Goal: Task Accomplishment & Management: Use online tool/utility

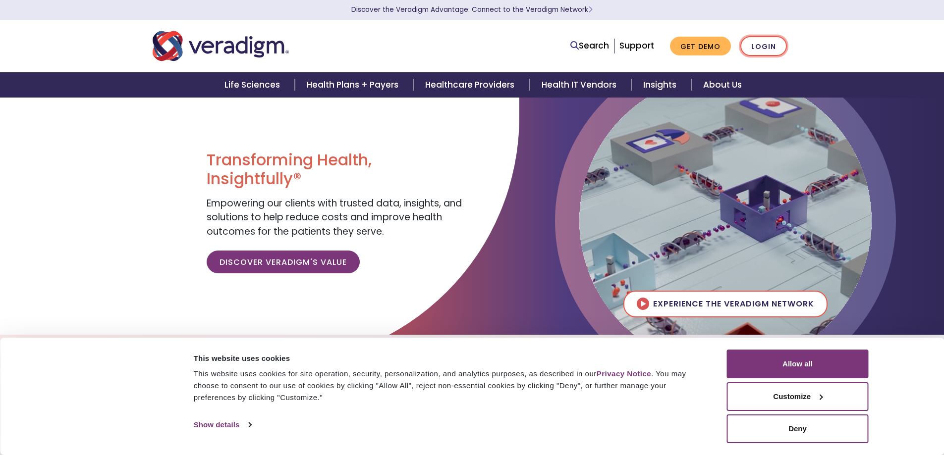
click at [763, 45] on link "Login" at bounding box center [763, 46] width 47 height 20
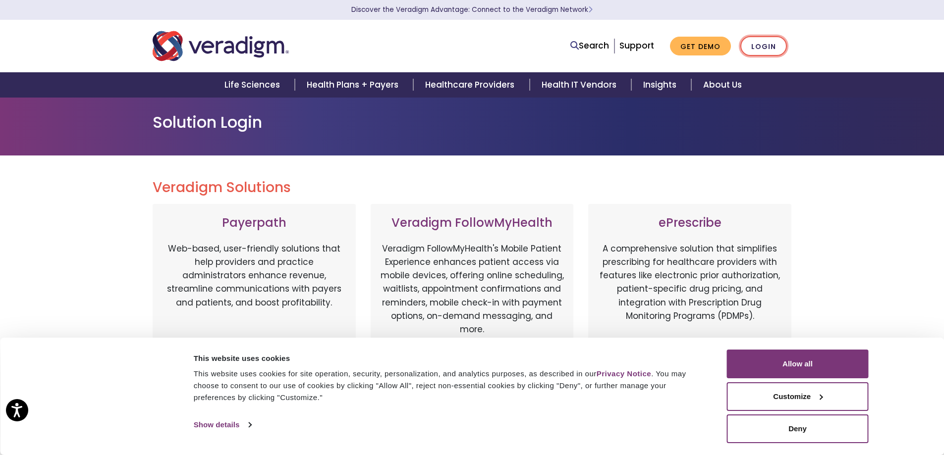
click at [759, 45] on link "Login" at bounding box center [763, 46] width 47 height 20
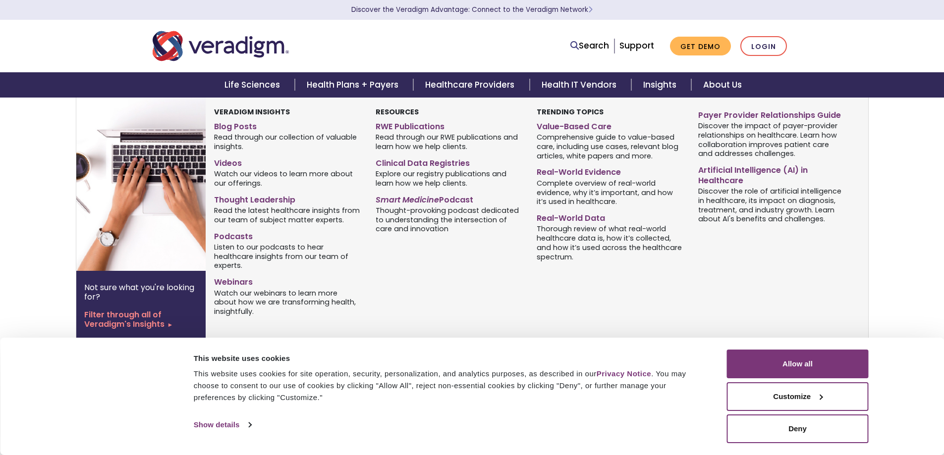
scroll to position [99, 0]
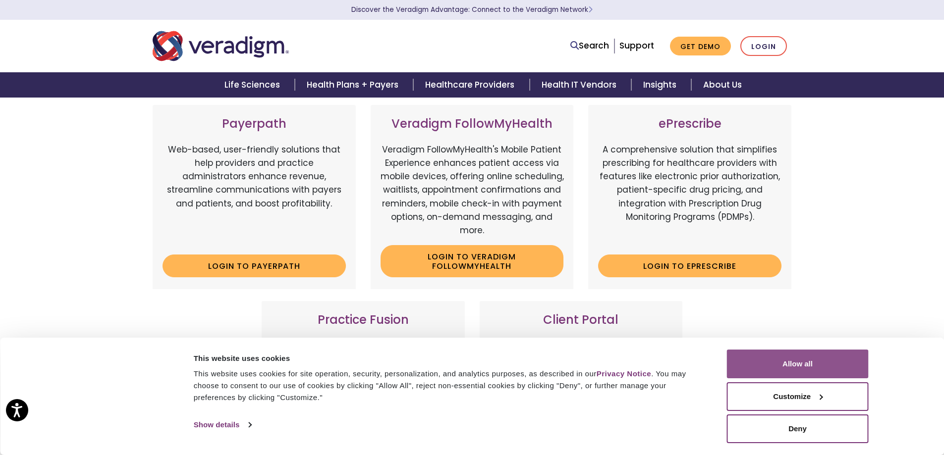
click at [825, 366] on button "Allow all" at bounding box center [798, 364] width 142 height 29
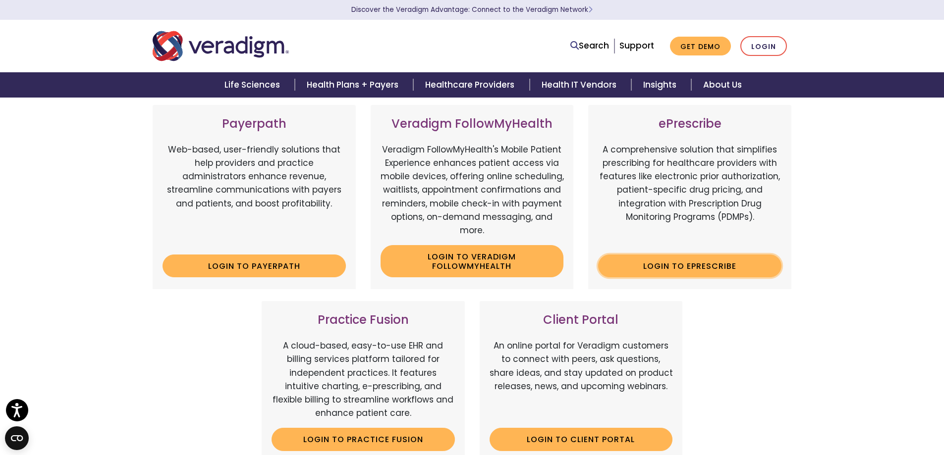
click at [704, 269] on link "Login to ePrescribe" at bounding box center [689, 266] width 183 height 23
